Goal: Information Seeking & Learning: Learn about a topic

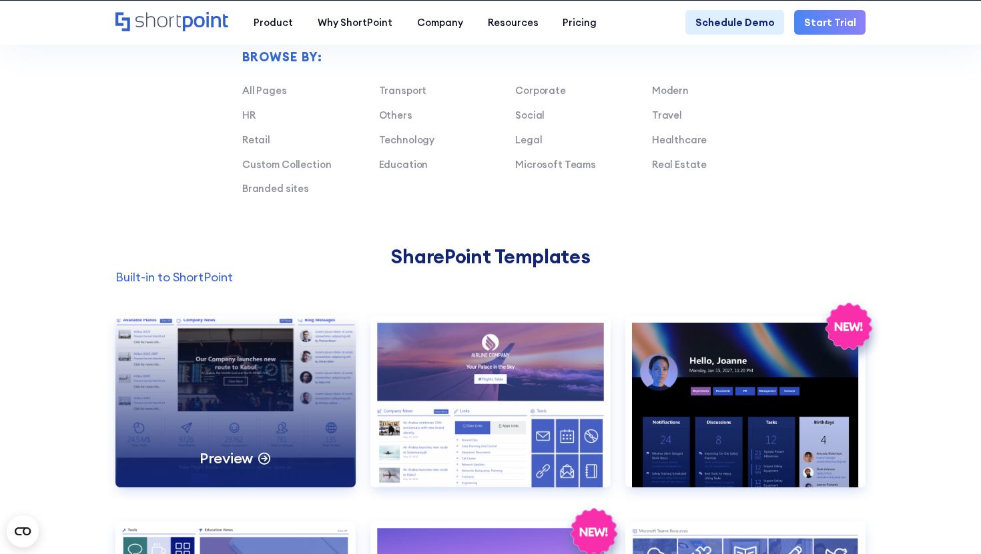
scroll to position [863, 0]
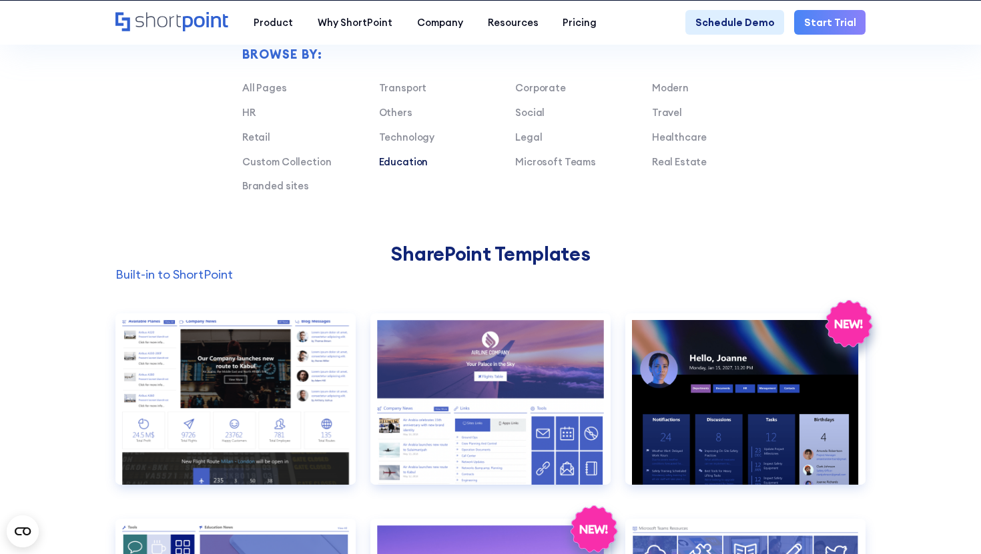
click at [392, 155] on link "Education" at bounding box center [403, 161] width 49 height 13
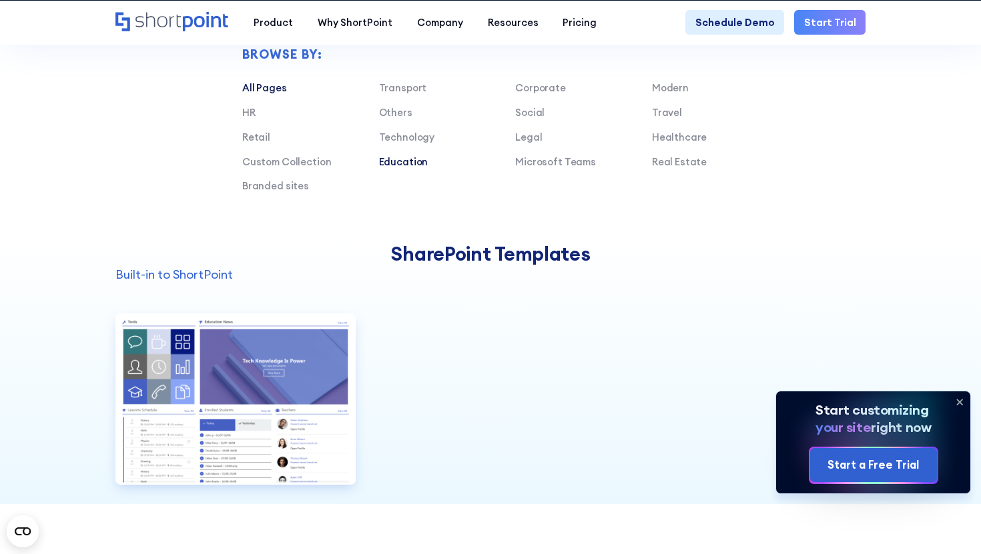
click at [276, 86] on link "All Pages" at bounding box center [264, 87] width 45 height 13
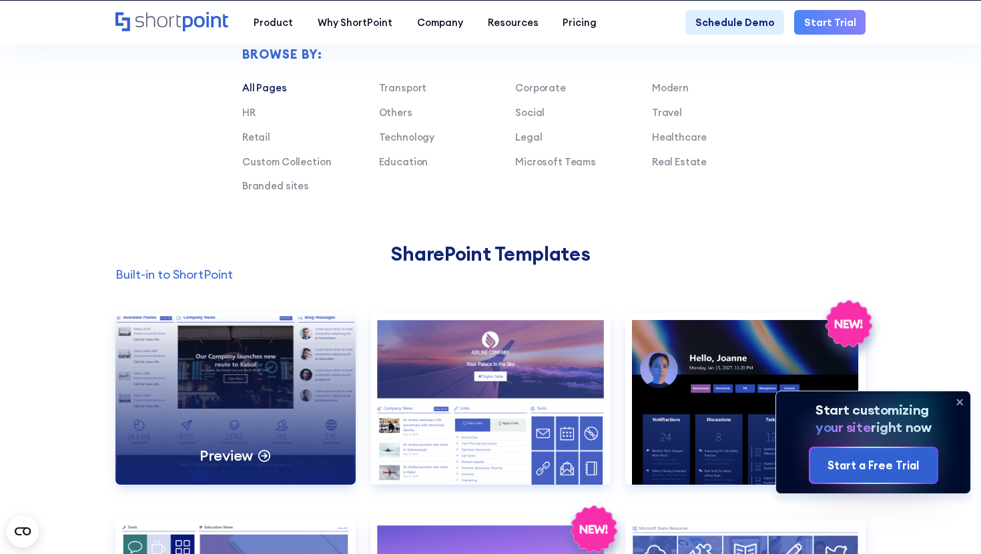
click at [301, 372] on div "Preview" at bounding box center [235, 399] width 240 height 171
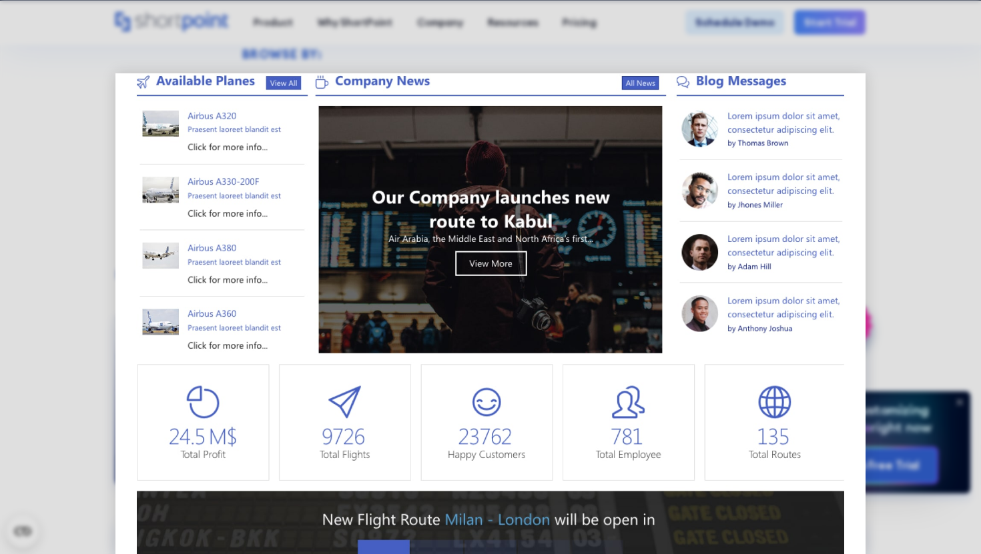
scroll to position [0, 0]
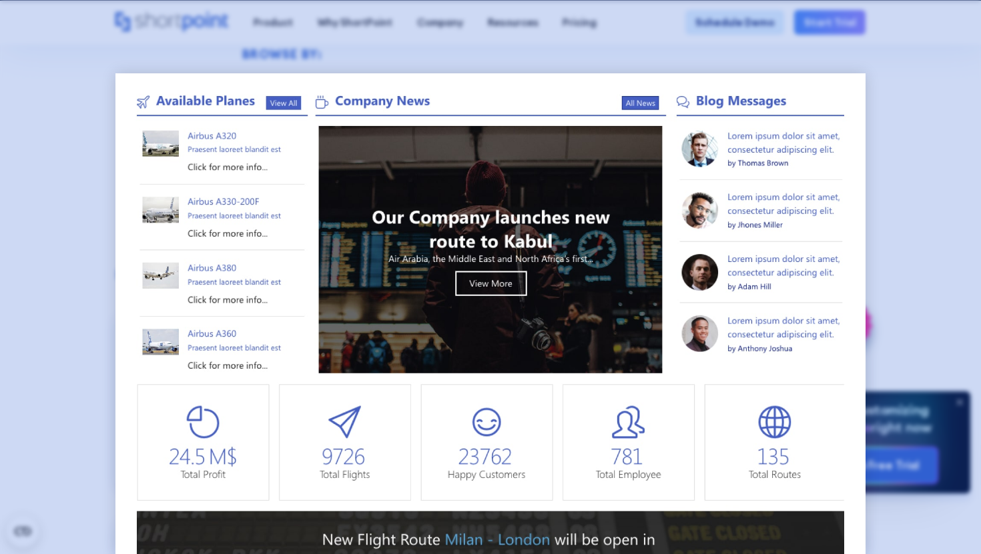
click at [905, 100] on div at bounding box center [490, 277] width 981 height 554
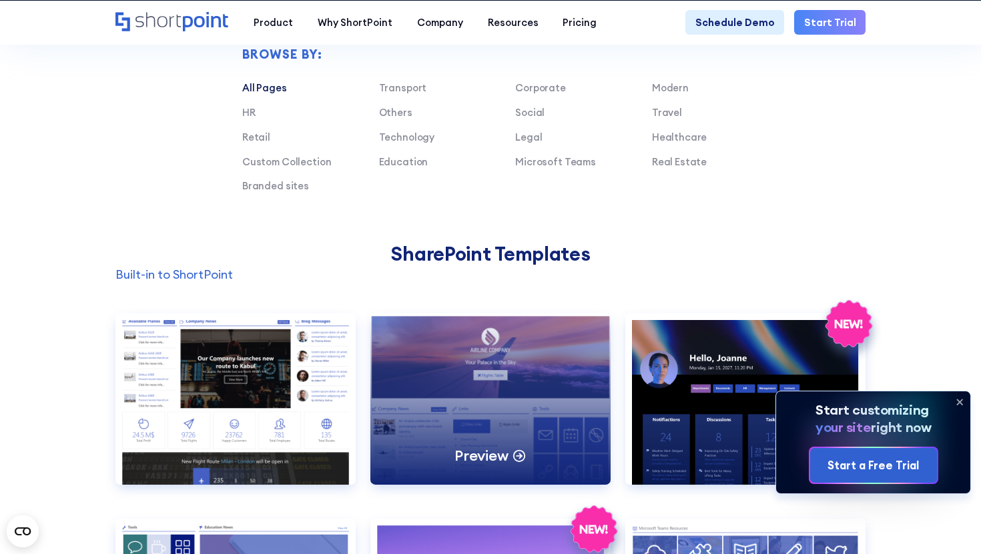
click at [538, 386] on div "Preview" at bounding box center [490, 399] width 240 height 171
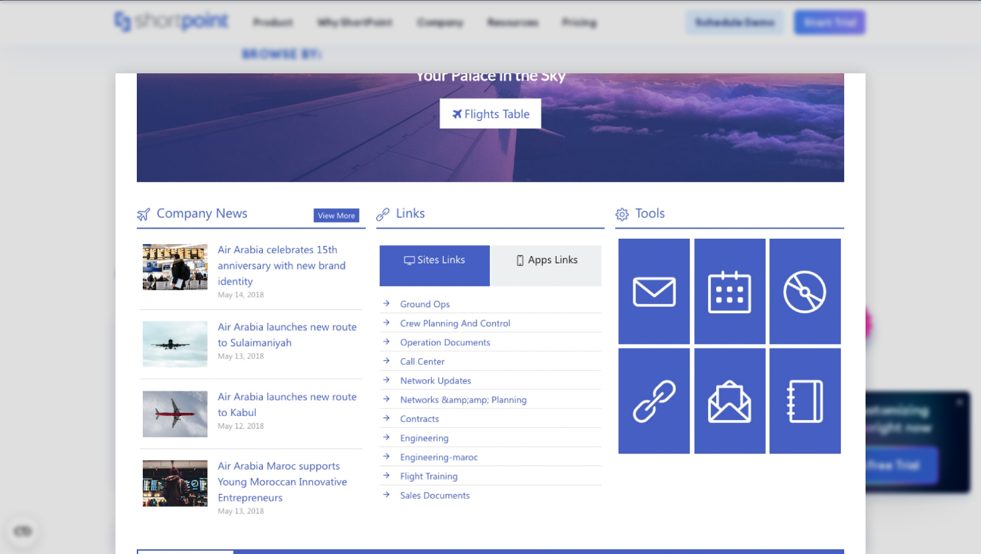
scroll to position [192, 0]
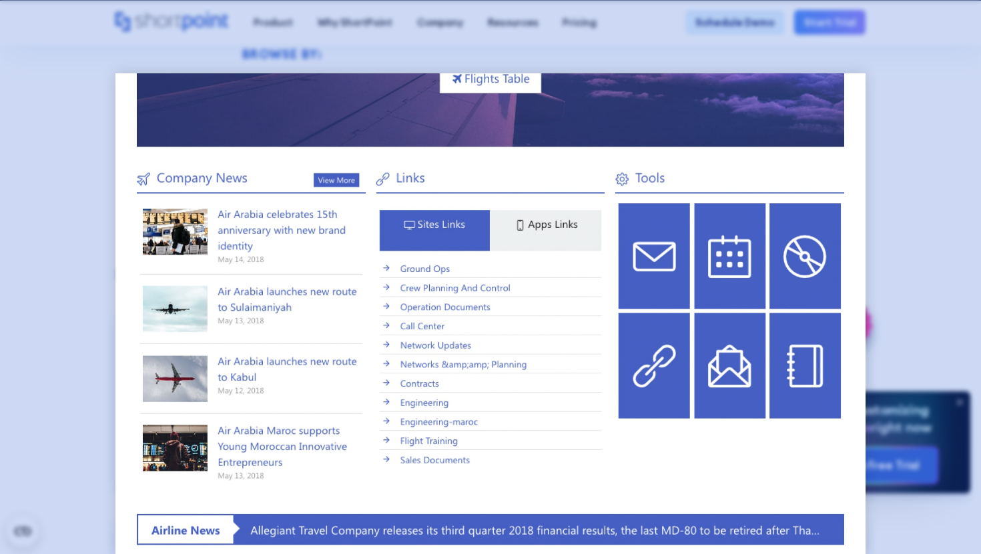
click at [980, 172] on div at bounding box center [490, 277] width 981 height 554
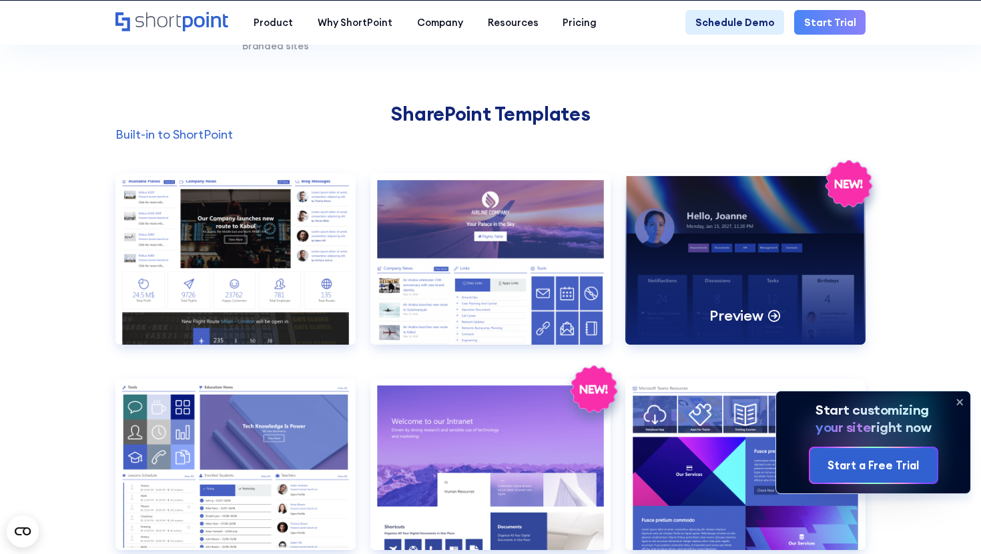
scroll to position [1010, 0]
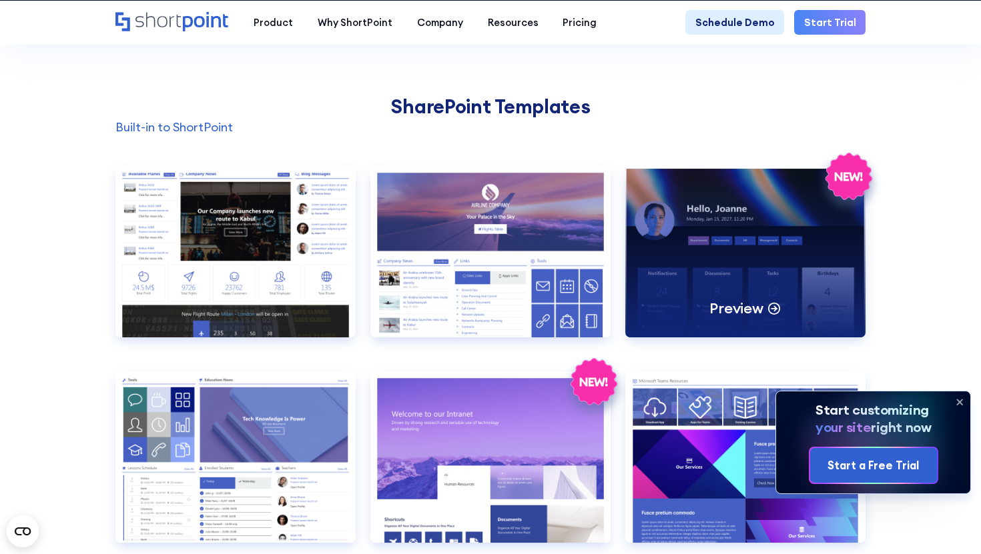
click at [744, 275] on div "Preview" at bounding box center [745, 251] width 240 height 171
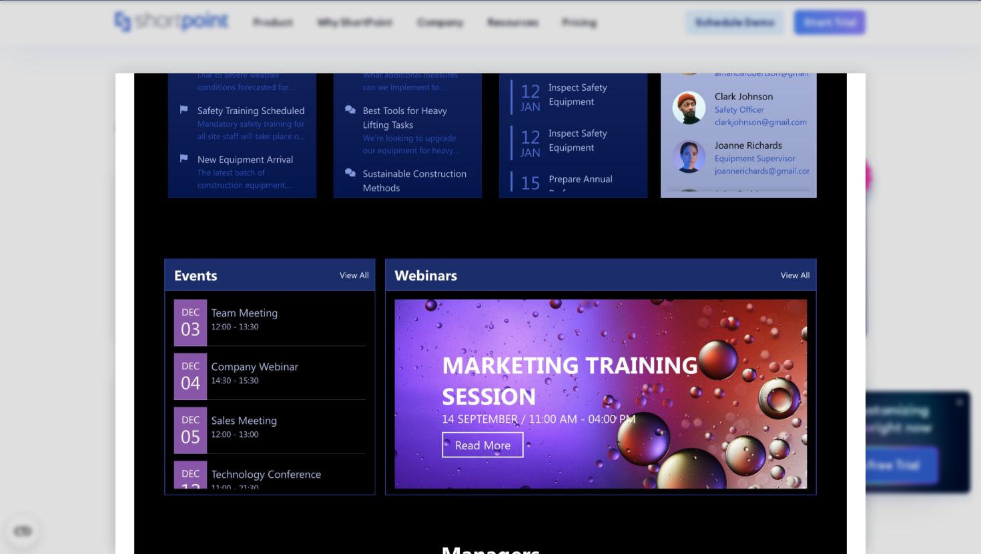
scroll to position [677, 0]
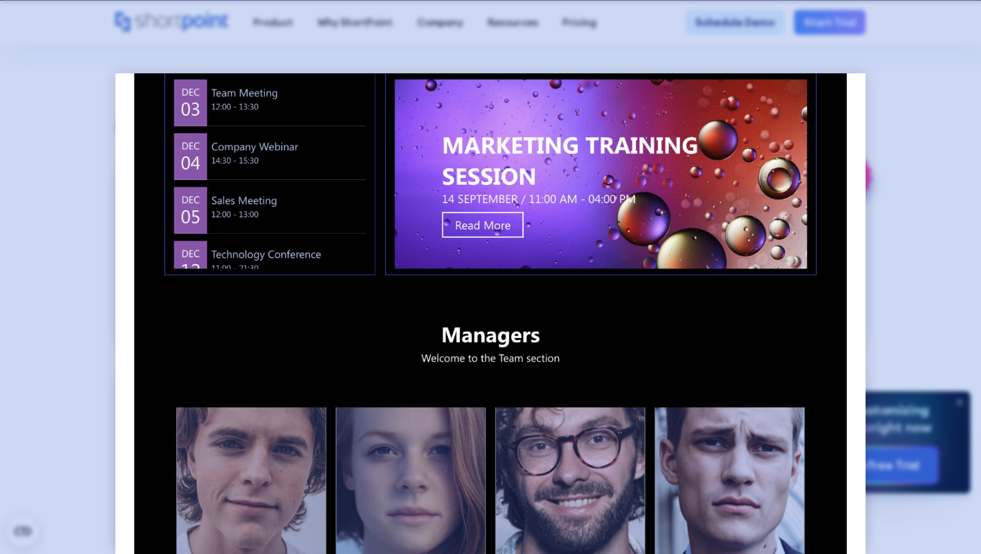
click at [919, 187] on div at bounding box center [490, 277] width 981 height 554
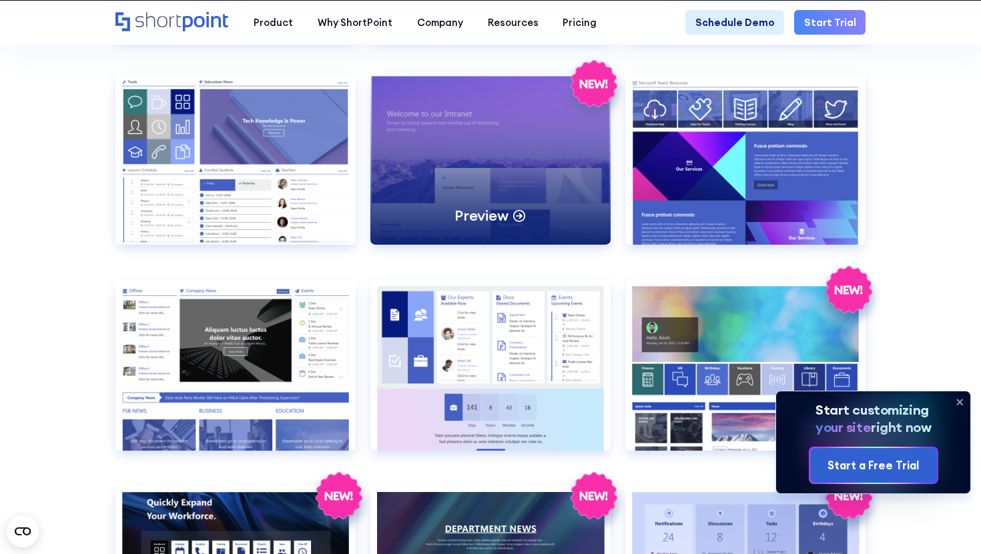
scroll to position [1402, 0]
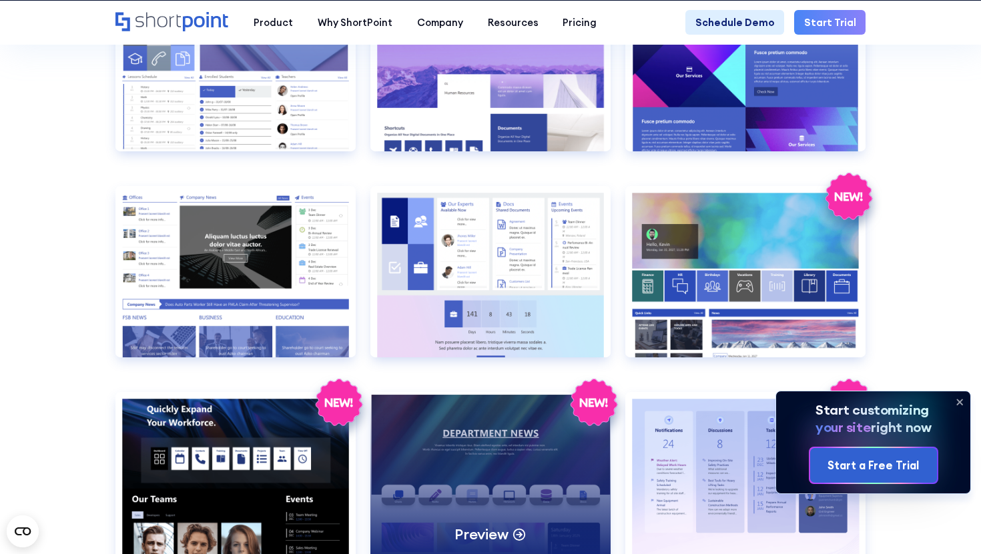
click at [496, 490] on div "Preview" at bounding box center [490, 477] width 240 height 171
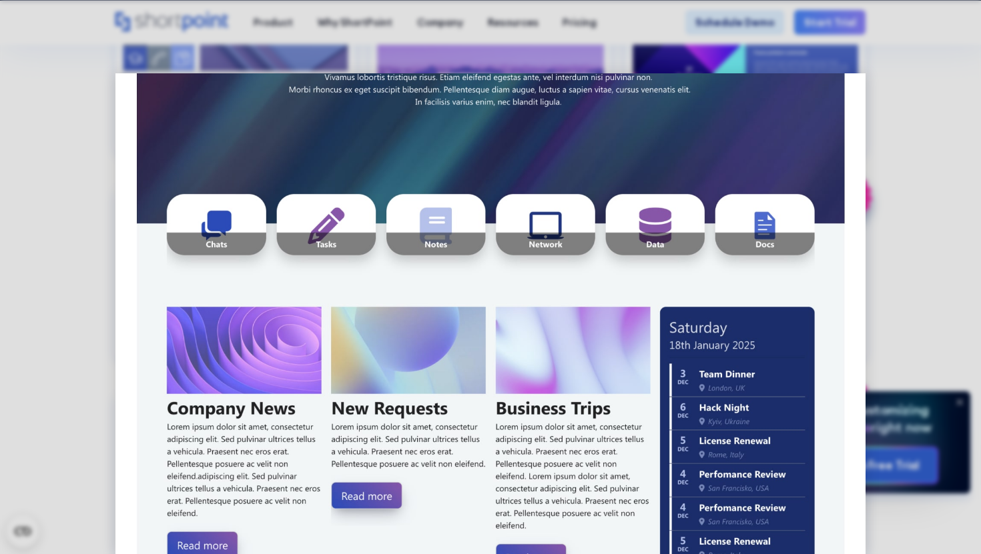
scroll to position [0, 0]
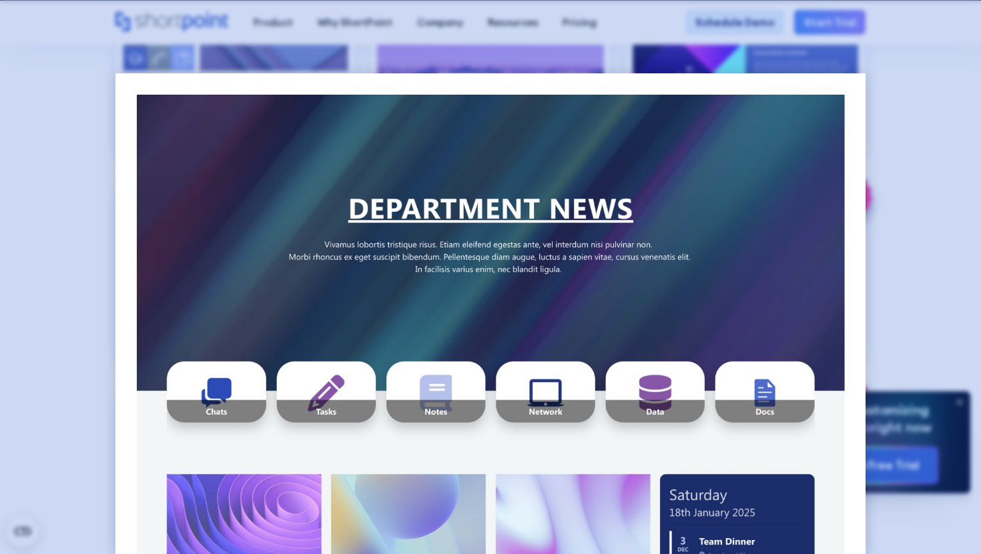
click at [936, 244] on div at bounding box center [490, 277] width 981 height 554
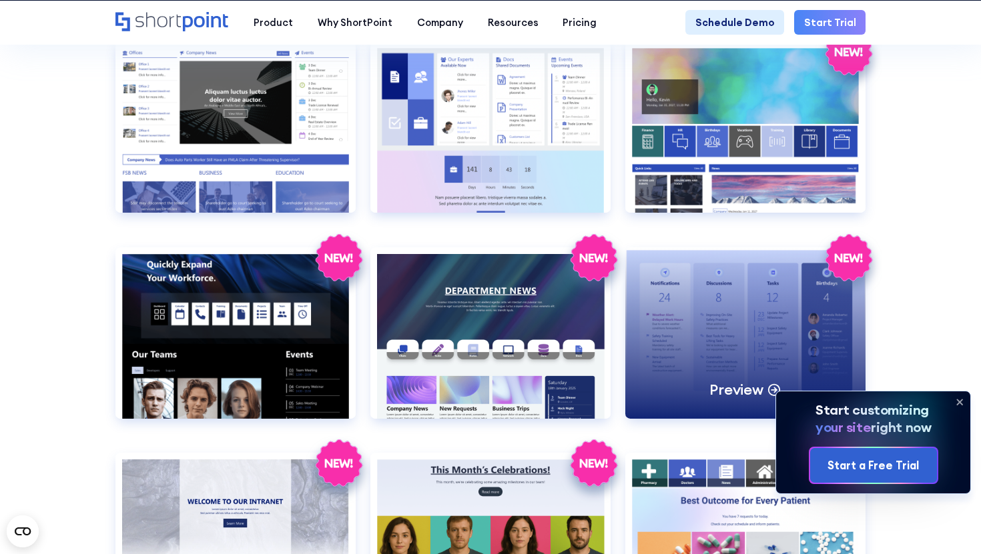
scroll to position [1553, 0]
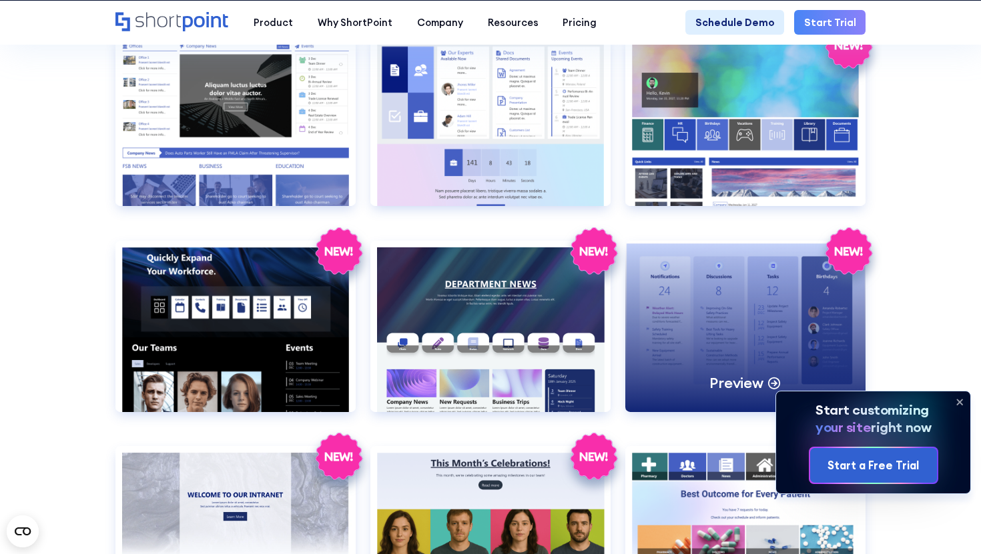
click at [721, 310] on div "Preview" at bounding box center [745, 326] width 240 height 171
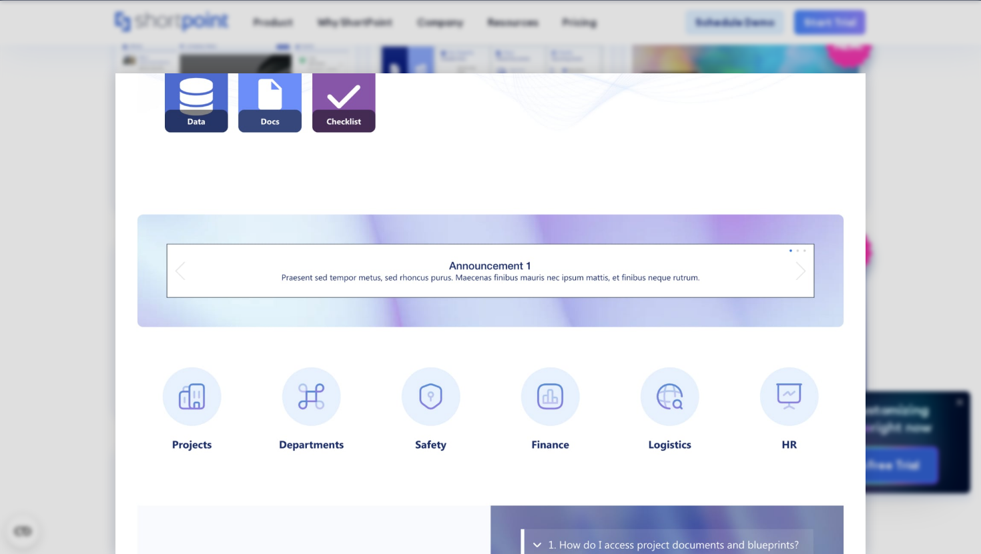
scroll to position [783, 0]
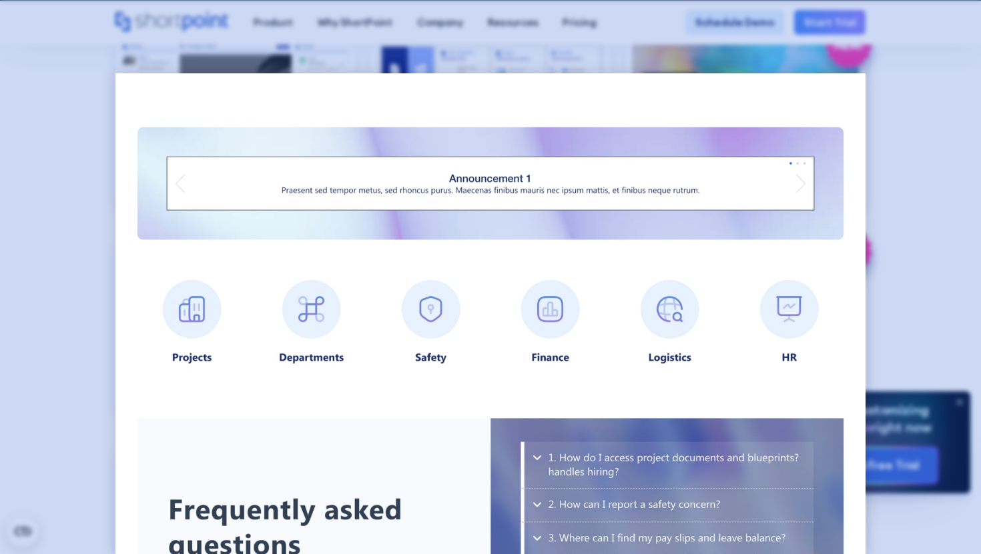
click at [883, 272] on div at bounding box center [490, 277] width 981 height 554
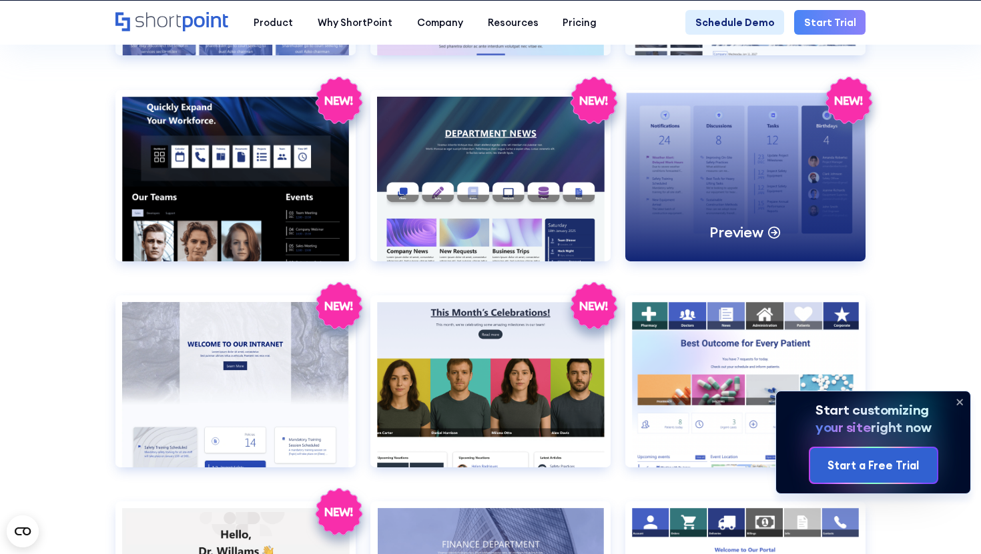
scroll to position [1717, 0]
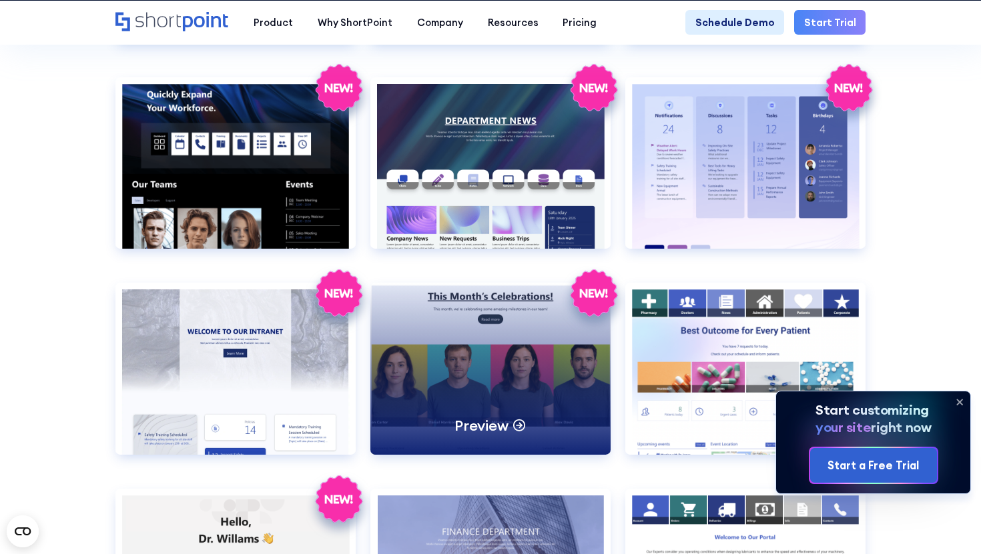
click at [491, 364] on div "Preview" at bounding box center [490, 368] width 240 height 171
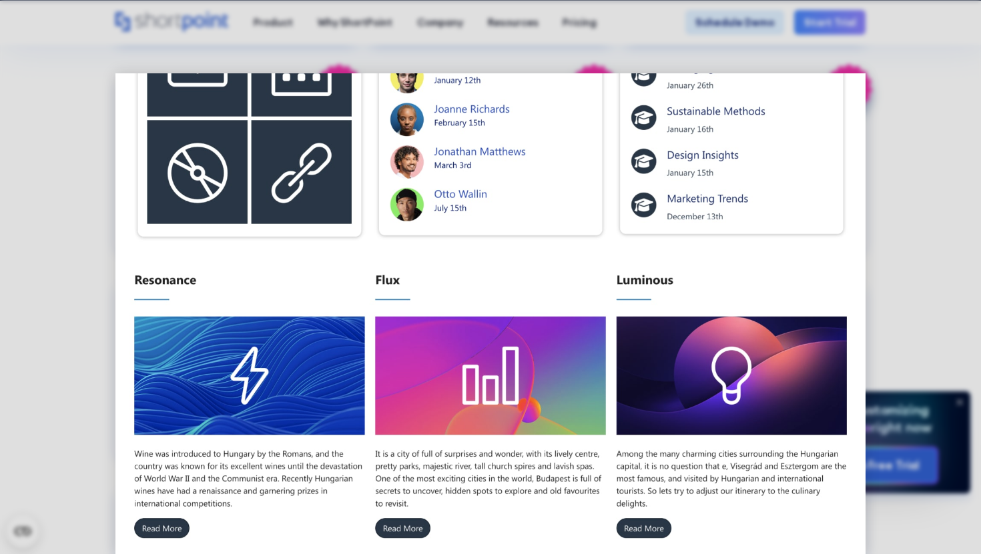
scroll to position [656, 0]
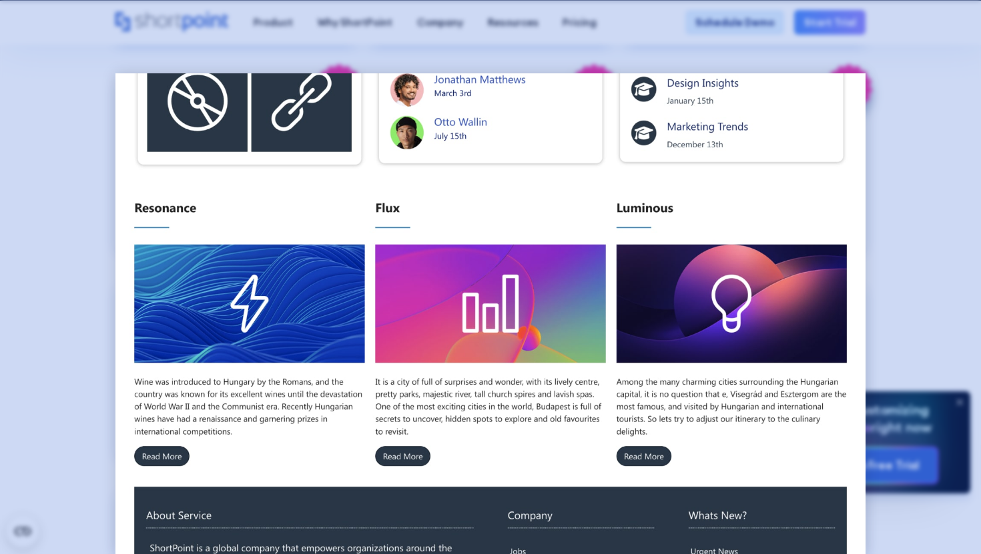
click at [904, 251] on div at bounding box center [490, 277] width 981 height 554
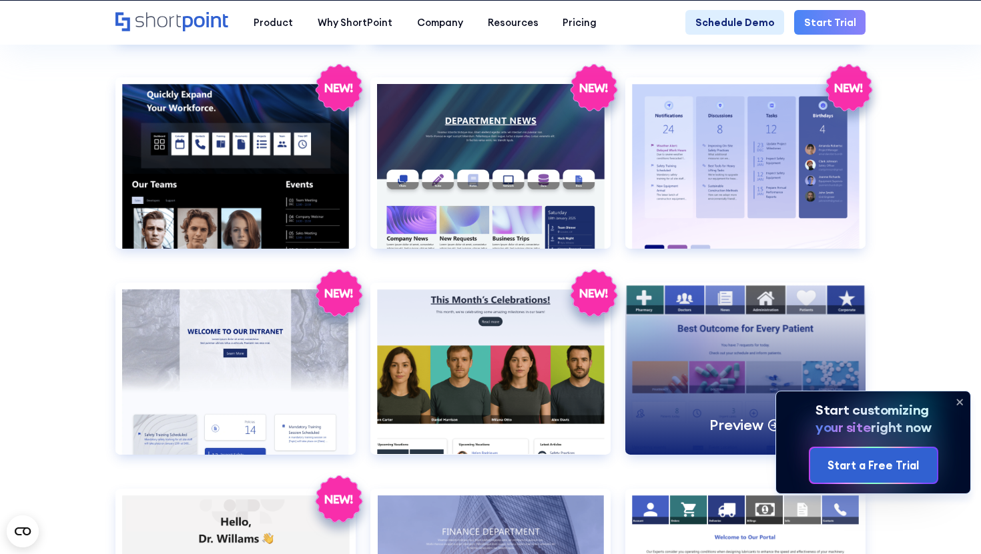
scroll to position [1729, 0]
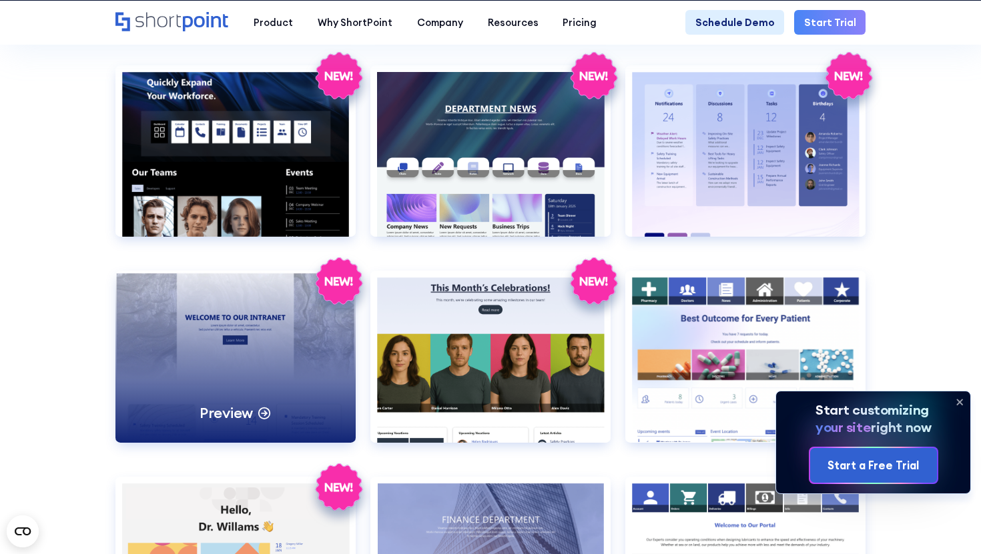
click at [270, 367] on div "Preview" at bounding box center [235, 356] width 240 height 171
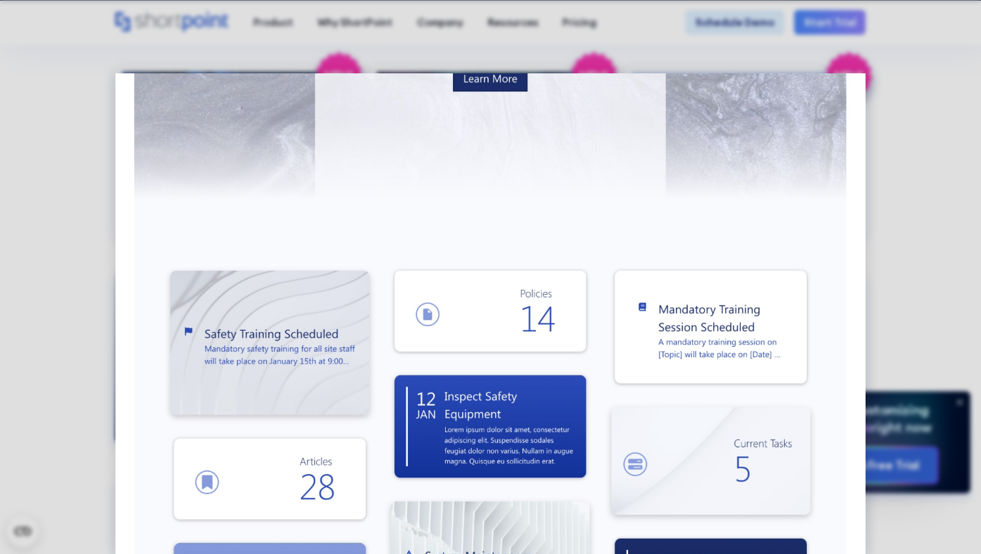
scroll to position [0, 0]
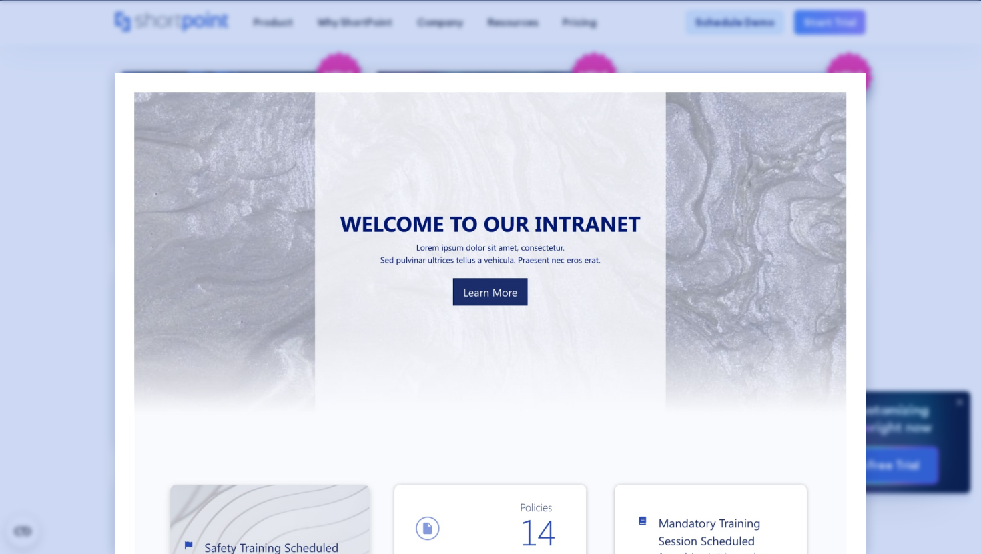
click at [94, 343] on div at bounding box center [490, 277] width 981 height 554
